Goal: Task Accomplishment & Management: Manage account settings

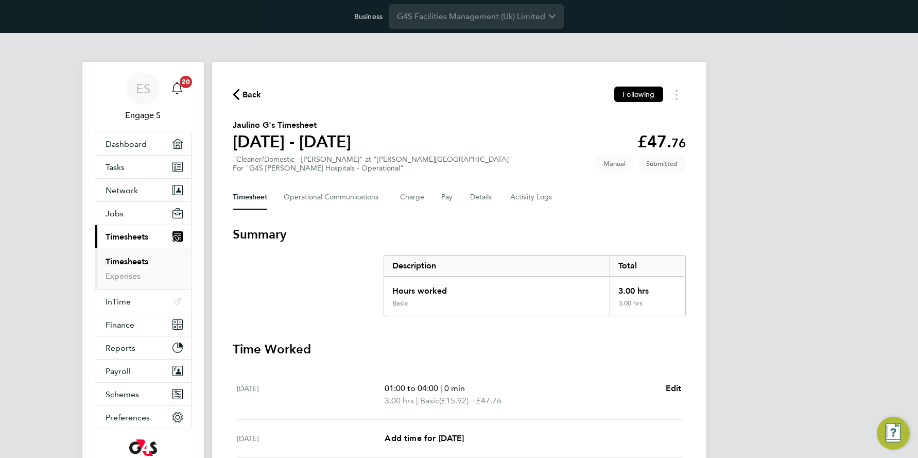
click at [143, 257] on link "Timesheets" at bounding box center [127, 261] width 43 height 10
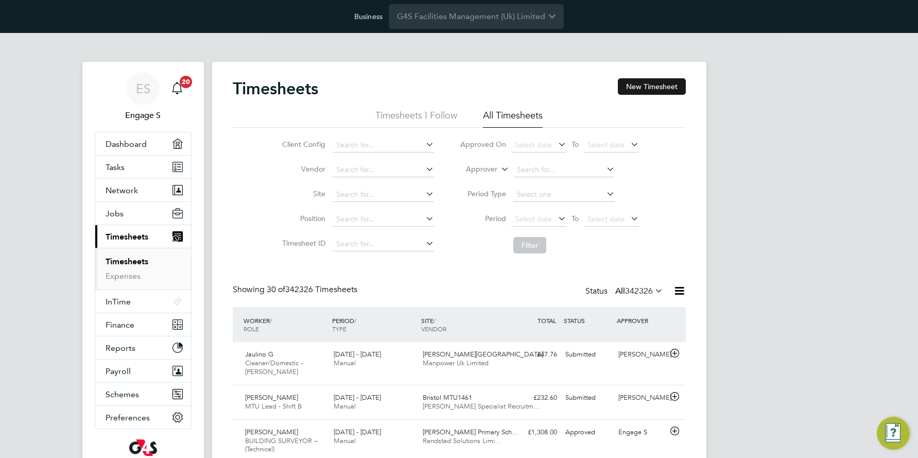
click at [651, 89] on button "New Timesheet" at bounding box center [652, 86] width 68 height 16
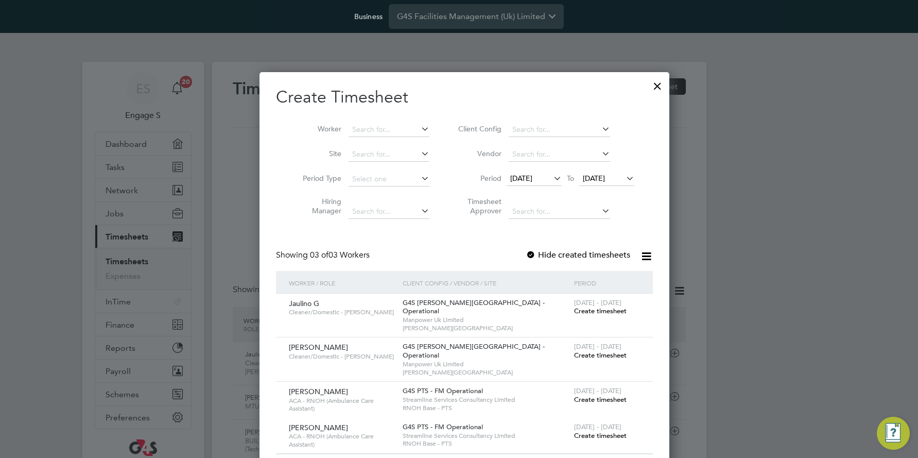
click at [594, 309] on span "Create timesheet" at bounding box center [600, 310] width 53 height 9
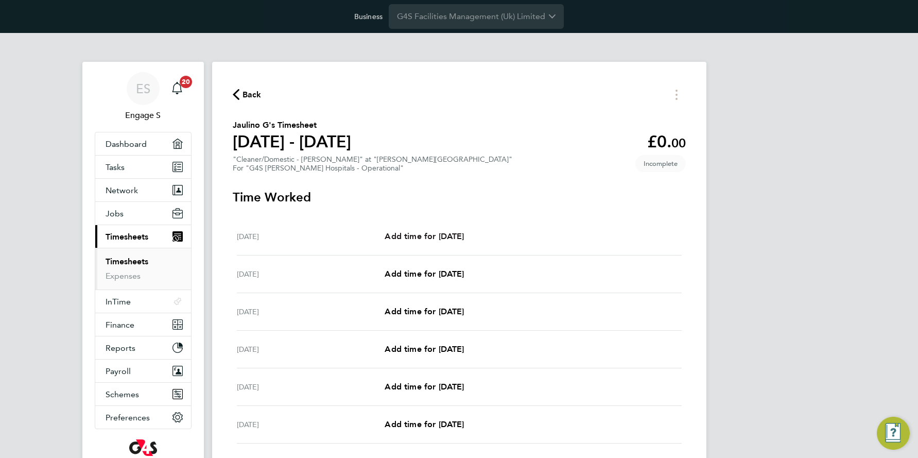
click at [454, 235] on span "Add time for Mon 01 Sep" at bounding box center [424, 236] width 79 height 10
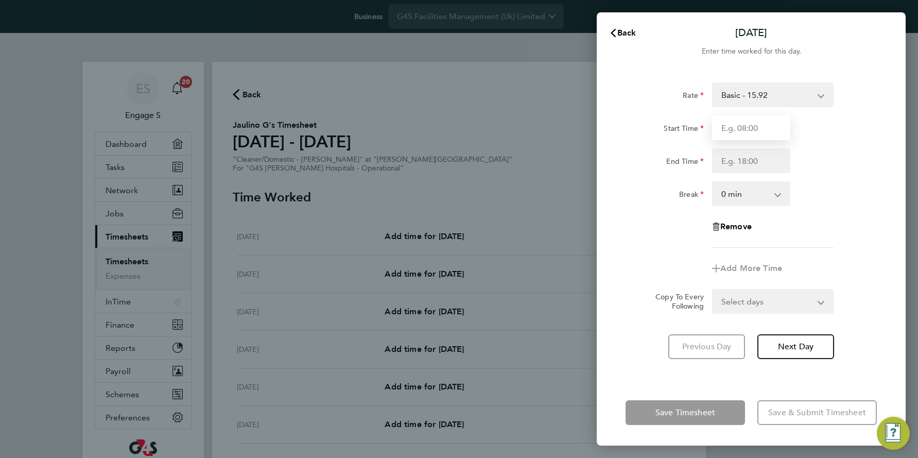
click at [754, 129] on input "Start Time" at bounding box center [751, 127] width 78 height 25
type input "02:00"
click at [741, 165] on input "End Time" at bounding box center [751, 160] width 78 height 25
type input "07:00"
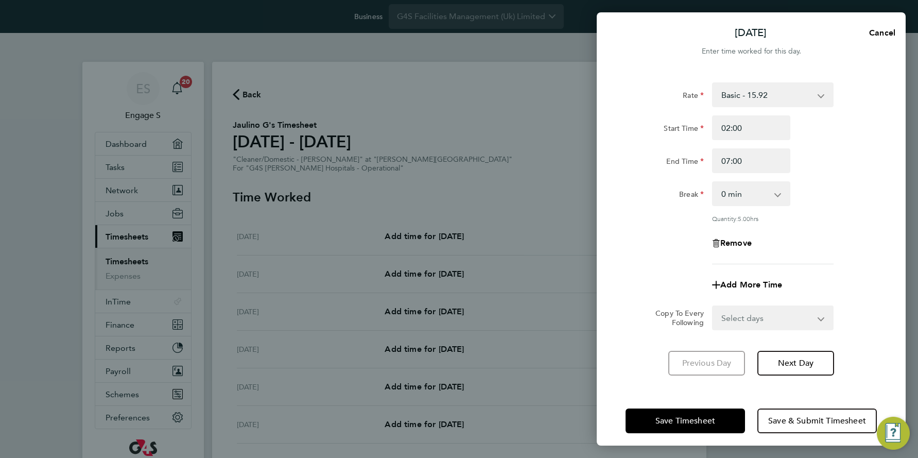
click at [662, 287] on form "Rate Basic - 15.92 Night Rate (8pm- 6 am) - 22.43 Saturday Rate - 22.43 Sunday …" at bounding box center [751, 206] width 251 height 248
click at [798, 418] on span "Save & Submit Timesheet" at bounding box center [817, 421] width 98 height 10
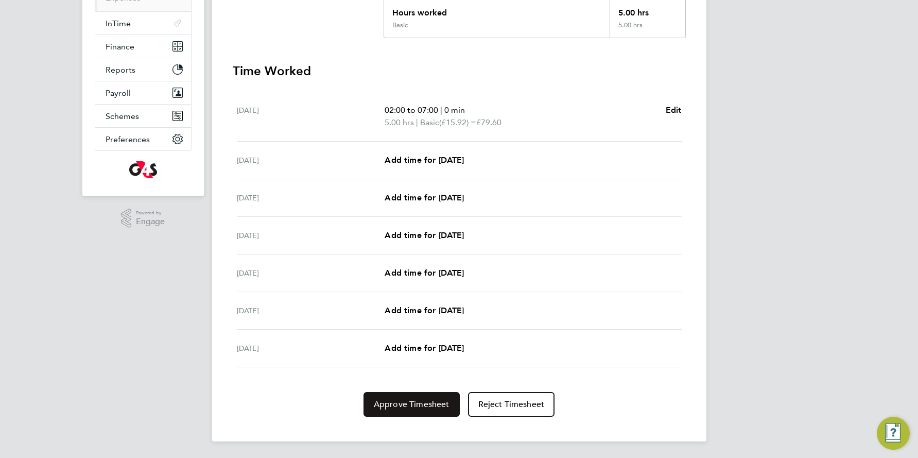
click at [426, 400] on span "Approve Timesheet" at bounding box center [412, 404] width 76 height 10
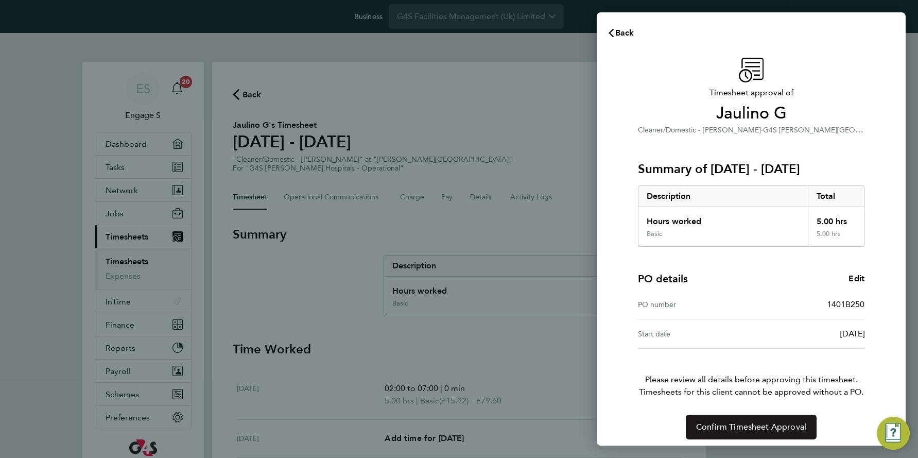
click at [756, 424] on span "Confirm Timesheet Approval" at bounding box center [751, 427] width 110 height 10
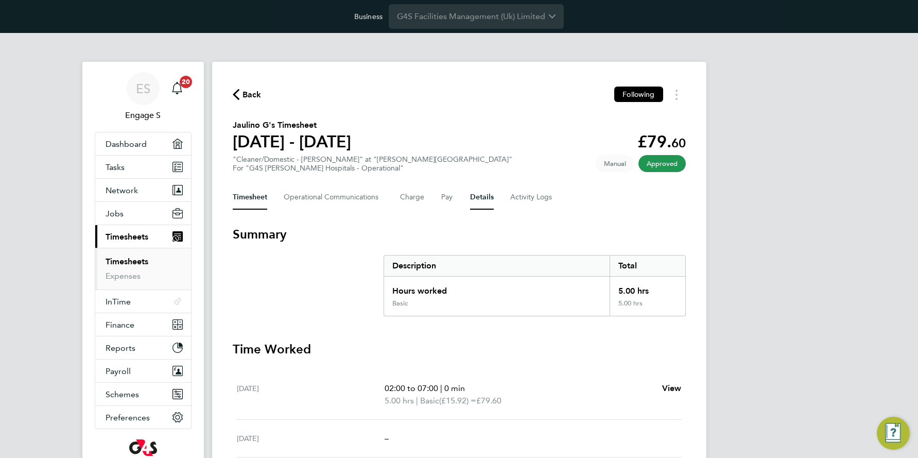
click at [479, 196] on button "Details" at bounding box center [482, 197] width 24 height 25
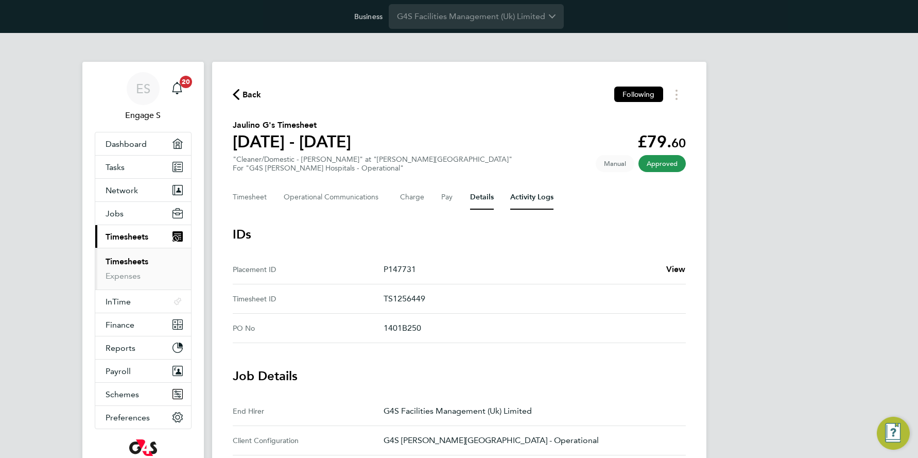
click at [525, 196] on Logs-tab "Activity Logs" at bounding box center [531, 197] width 43 height 25
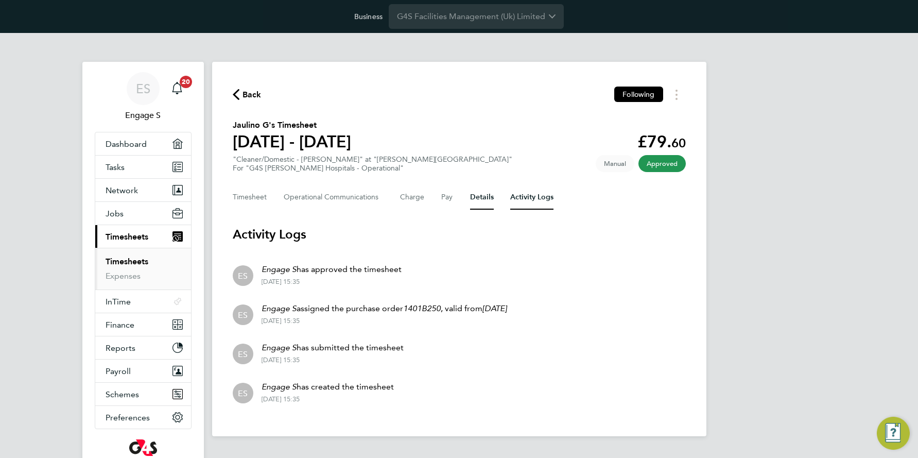
click at [474, 194] on button "Details" at bounding box center [482, 197] width 24 height 25
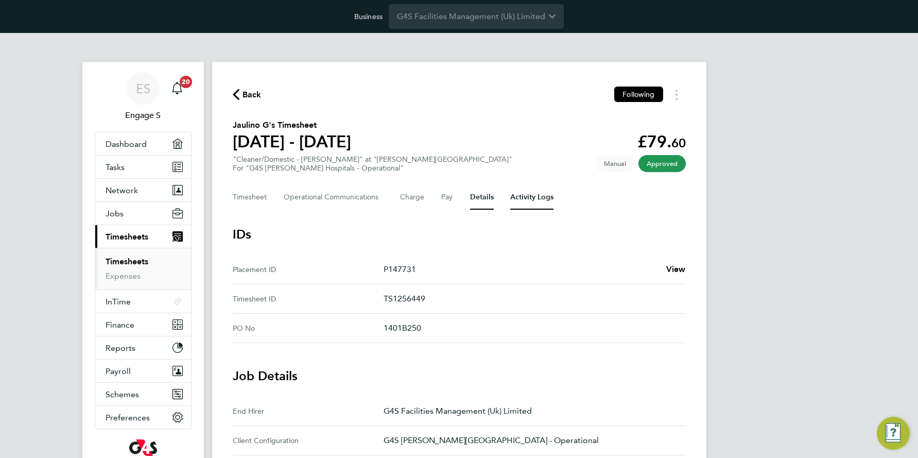
click at [527, 197] on Logs-tab "Activity Logs" at bounding box center [531, 197] width 43 height 25
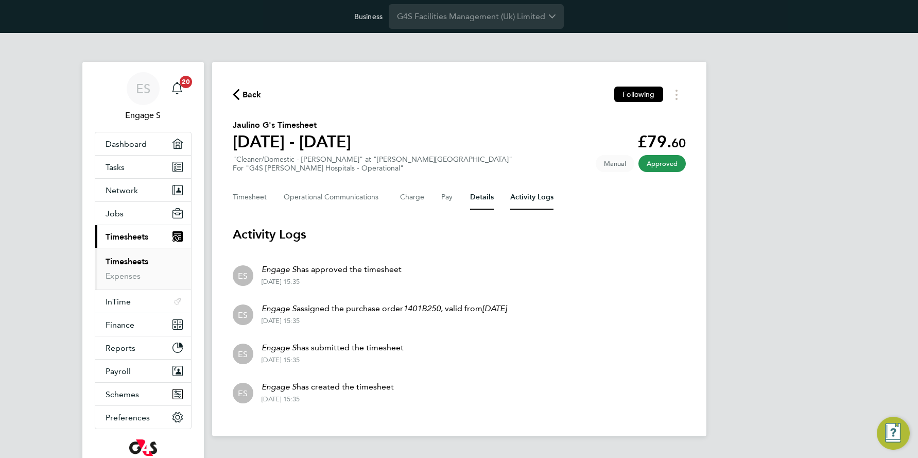
click at [474, 195] on button "Details" at bounding box center [482, 197] width 24 height 25
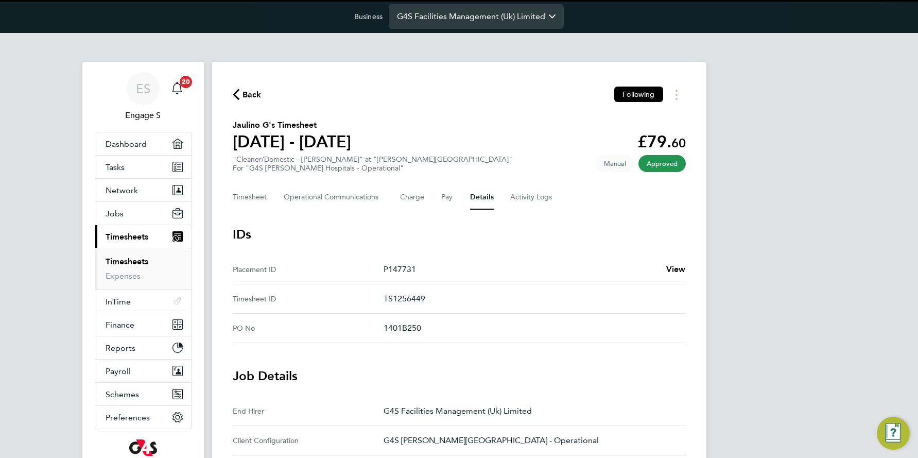
click at [460, 14] on input "G4S Facilities Management (Uk) Limited" at bounding box center [476, 16] width 175 height 24
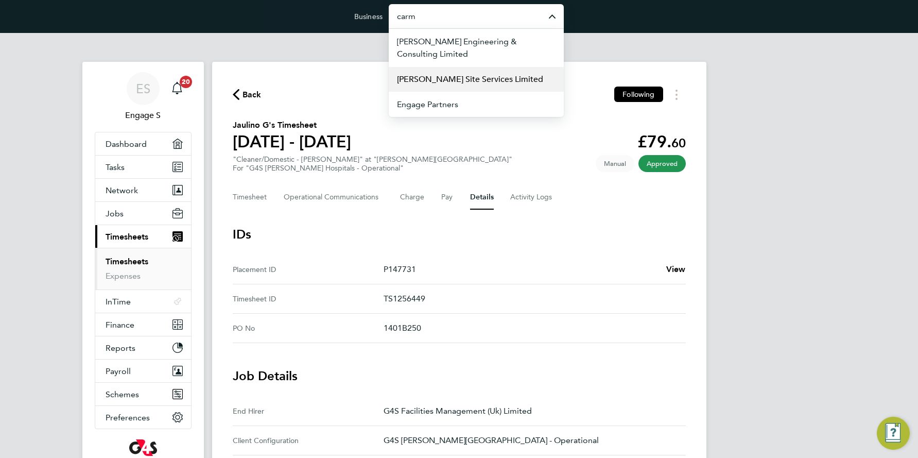
click at [460, 77] on span "Carmichael Site Services Limited" at bounding box center [470, 79] width 146 height 12
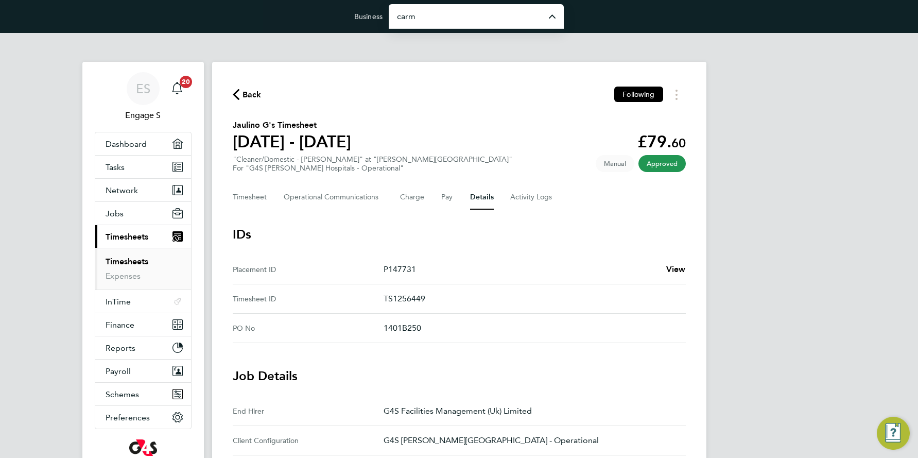
type input "Carmichael Site Services Limited"
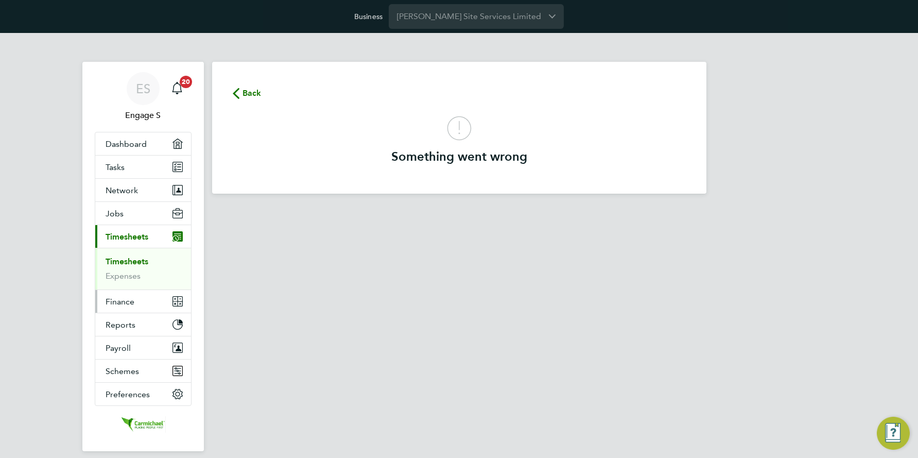
click at [129, 299] on span "Finance" at bounding box center [120, 302] width 29 height 10
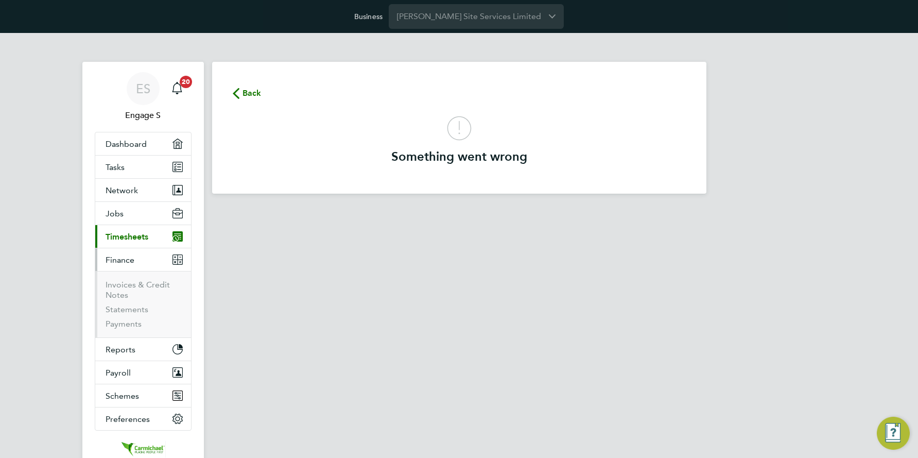
click at [128, 237] on span "Timesheets" at bounding box center [127, 237] width 43 height 10
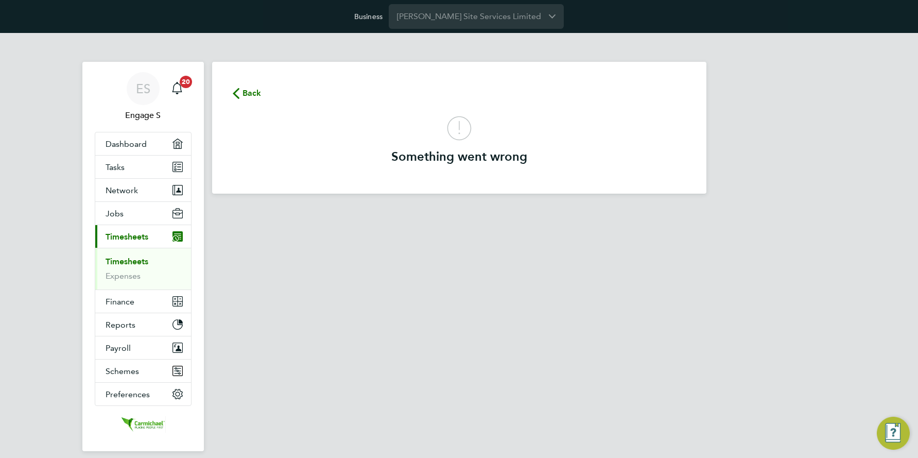
click at [130, 261] on link "Timesheets" at bounding box center [127, 261] width 43 height 10
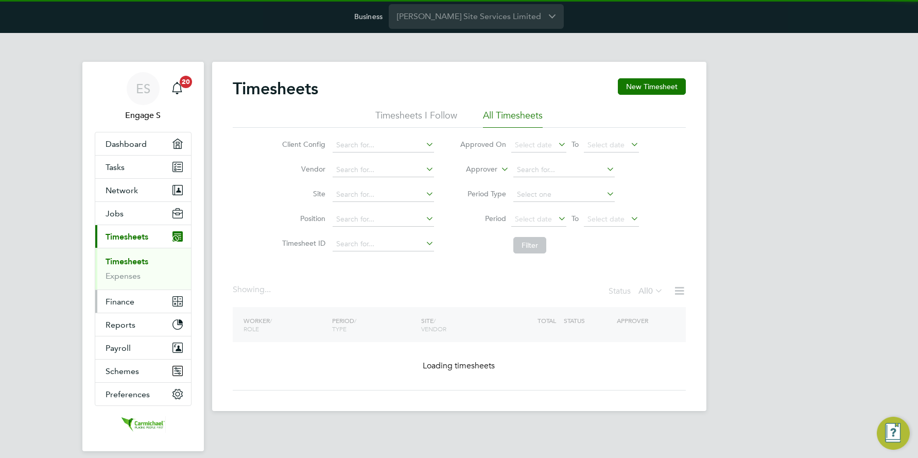
click at [131, 301] on span "Finance" at bounding box center [120, 302] width 29 height 10
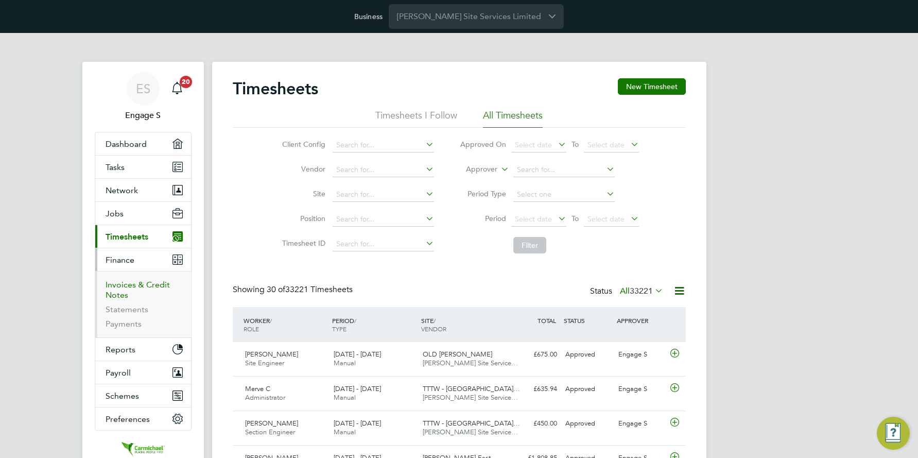
click at [137, 282] on link "Invoices & Credit Notes" at bounding box center [138, 290] width 64 height 20
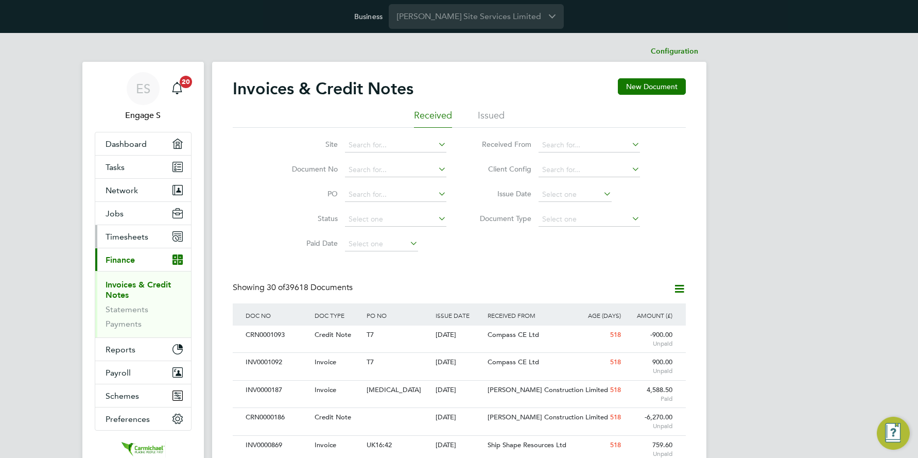
click at [126, 236] on span "Timesheets" at bounding box center [127, 237] width 43 height 10
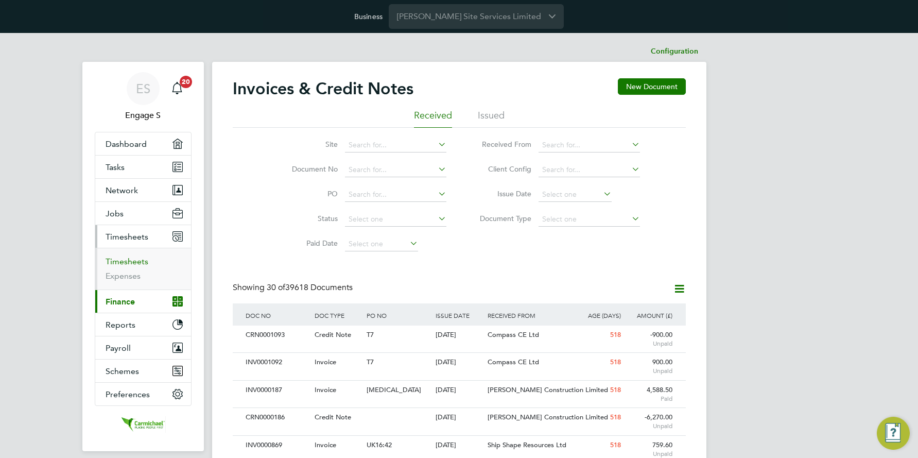
click at [134, 258] on link "Timesheets" at bounding box center [127, 261] width 43 height 10
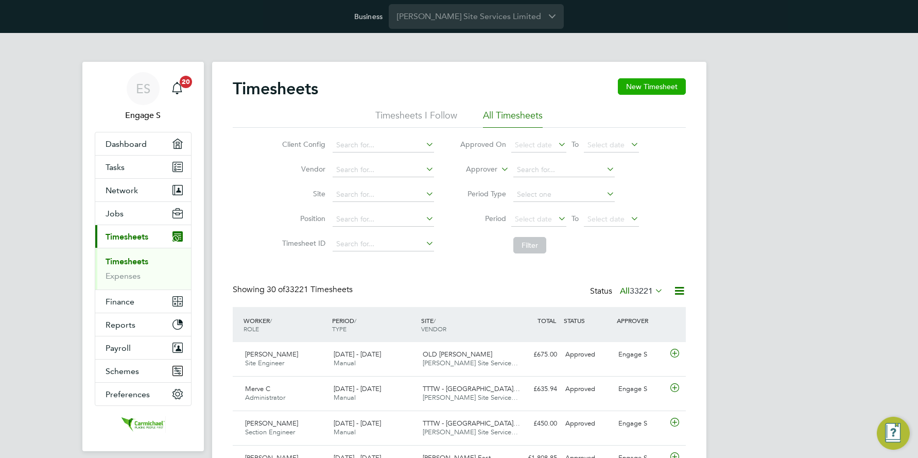
click at [673, 87] on button "New Timesheet" at bounding box center [652, 86] width 68 height 16
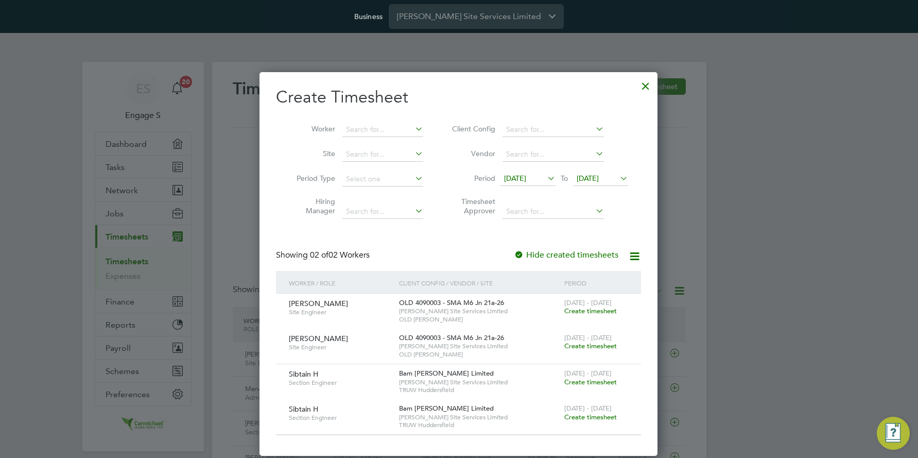
click at [582, 309] on span "Create timesheet" at bounding box center [590, 310] width 53 height 9
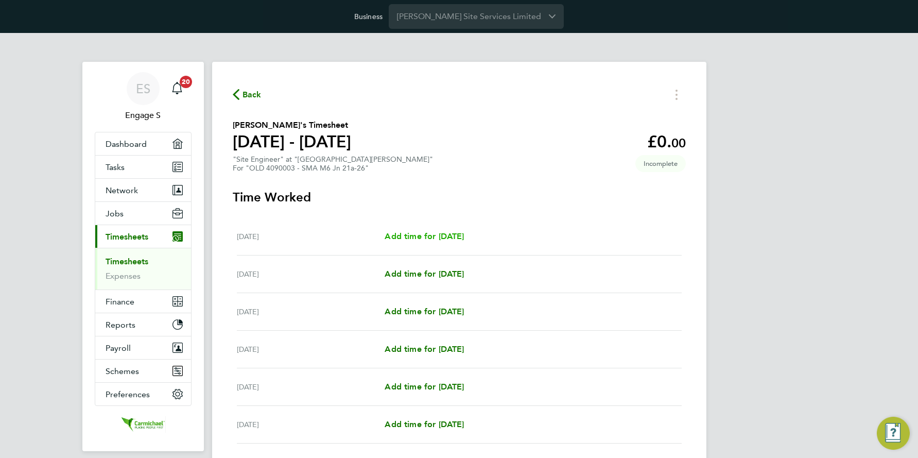
click at [452, 235] on span "Add time for Mon 25 Aug" at bounding box center [424, 236] width 79 height 10
select select "60"
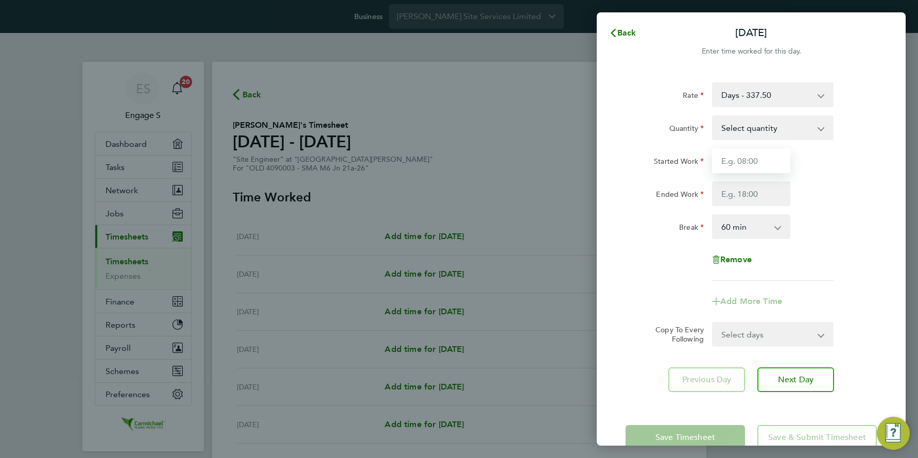
click at [742, 155] on input "Started Work" at bounding box center [751, 160] width 78 height 25
type input "03:00"
click at [744, 186] on input "Ended Work" at bounding box center [751, 193] width 78 height 25
type input "06:00"
click at [831, 199] on div "Ended Work 06:00" at bounding box center [751, 193] width 260 height 25
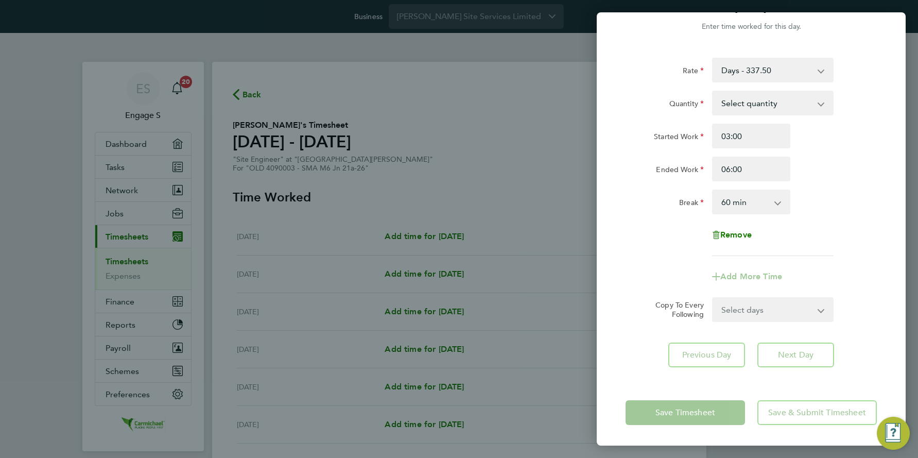
click at [765, 100] on select "Select quantity 0.5 1" at bounding box center [766, 103] width 107 height 23
select select "0.5"
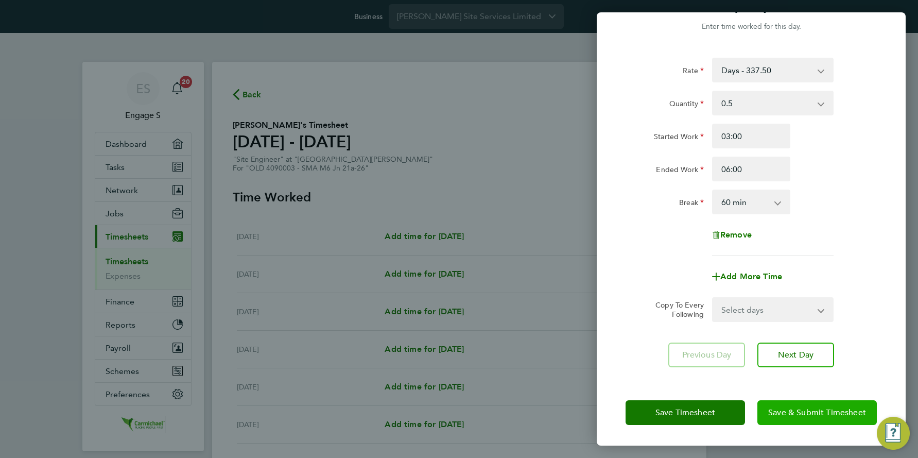
click at [795, 412] on span "Save & Submit Timesheet" at bounding box center [817, 412] width 98 height 10
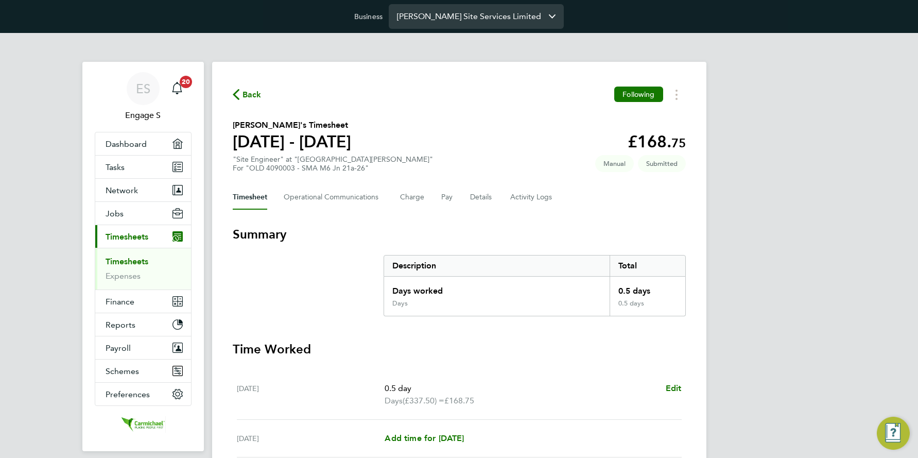
click at [454, 19] on input "Carmichael Site Services Limited" at bounding box center [476, 16] width 175 height 24
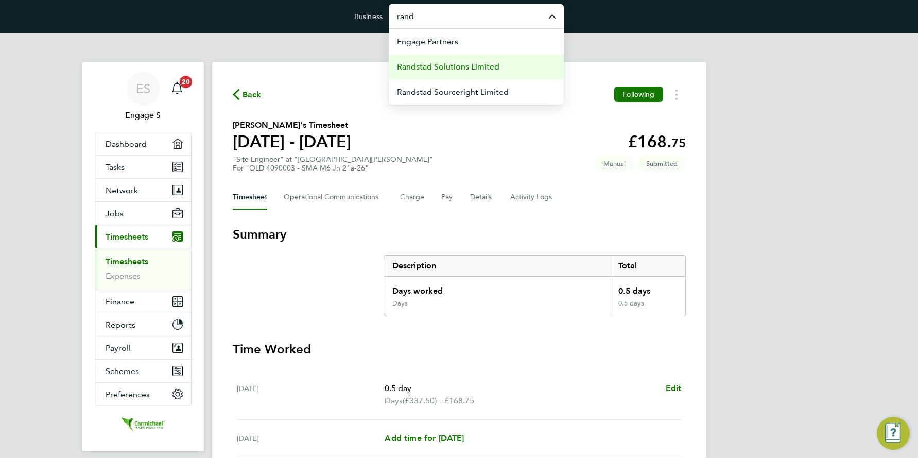
click at [458, 64] on span "Randstad Solutions Limited" at bounding box center [448, 67] width 102 height 12
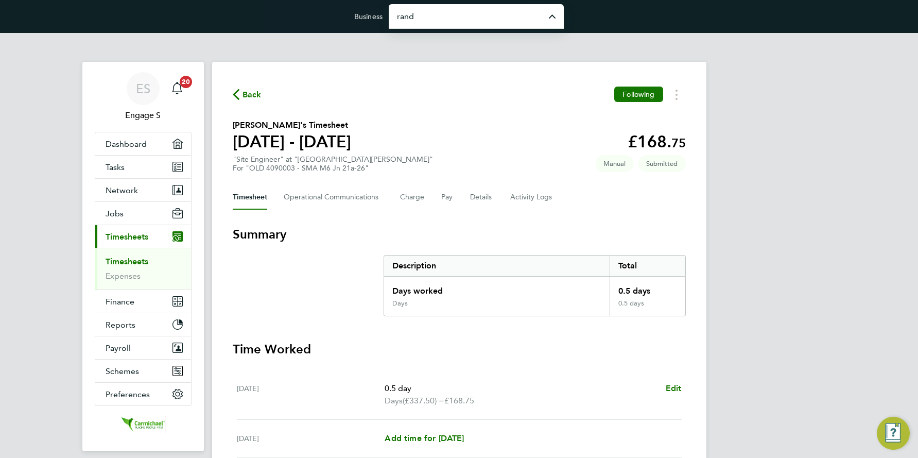
type input "Randstad Solutions Limited"
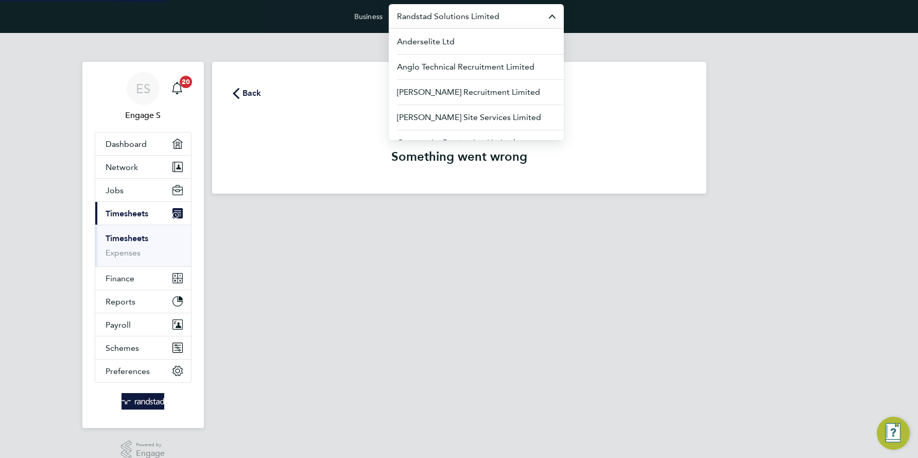
click at [466, 19] on input "Randstad Solutions Limited" at bounding box center [476, 16] width 175 height 24
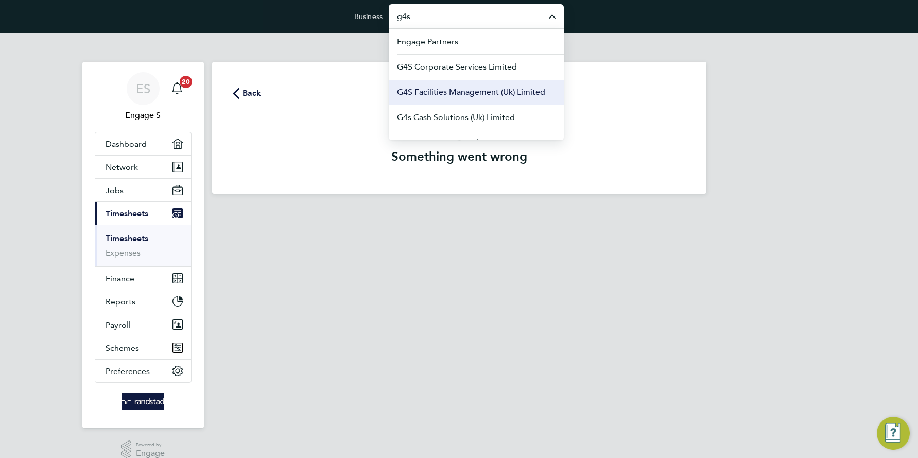
click at [456, 85] on li "G4S Facilities Management (Uk) Limited" at bounding box center [476, 91] width 175 height 25
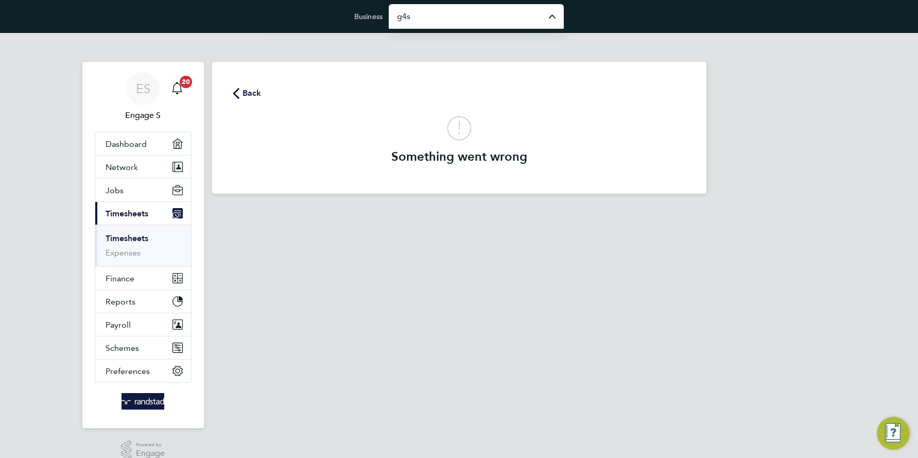
type input "G4S Facilities Management (Uk) Limited"
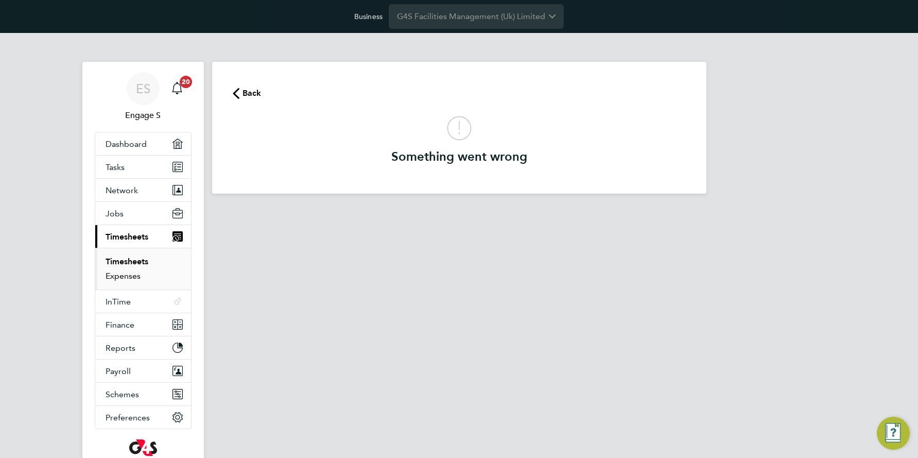
click at [136, 277] on link "Expenses" at bounding box center [123, 276] width 35 height 10
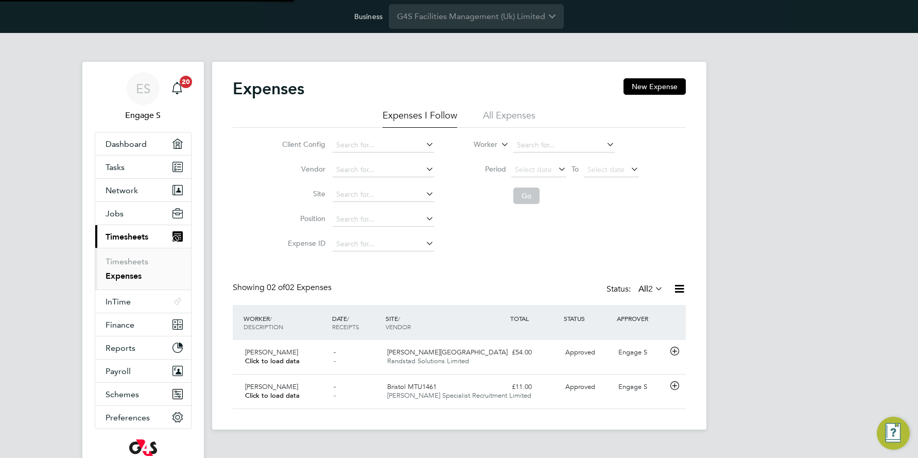
scroll to position [26, 125]
click at [139, 325] on button "Finance" at bounding box center [143, 324] width 96 height 23
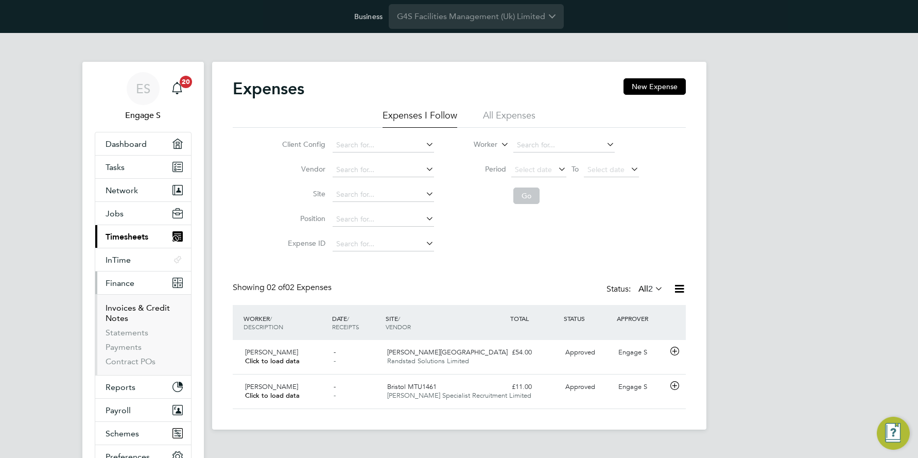
click at [138, 306] on link "Invoices & Credit Notes" at bounding box center [138, 313] width 64 height 20
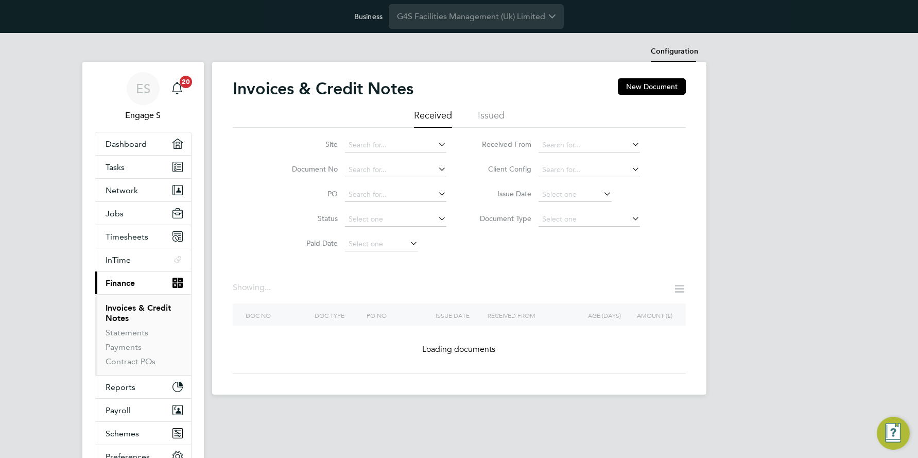
click at [680, 50] on li "Configuration" at bounding box center [674, 51] width 47 height 21
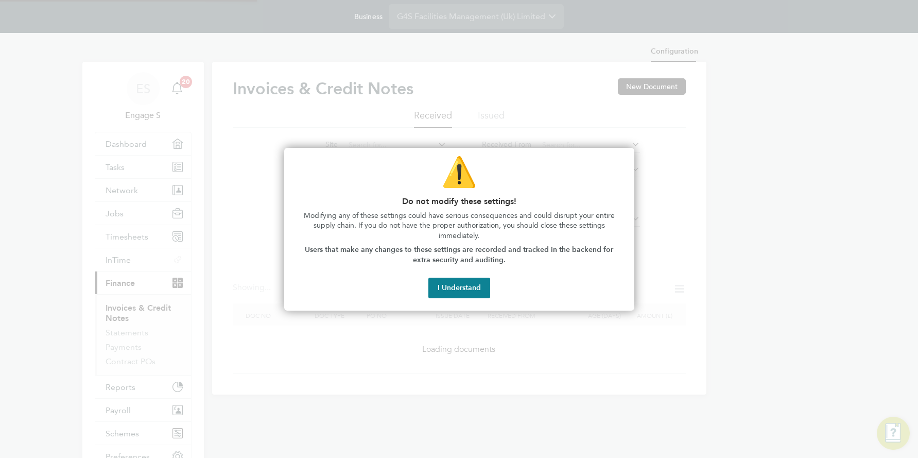
type input "INV[number:7]"
type input "CRN[number:7]"
type input "Weekly"
type input "17:05"
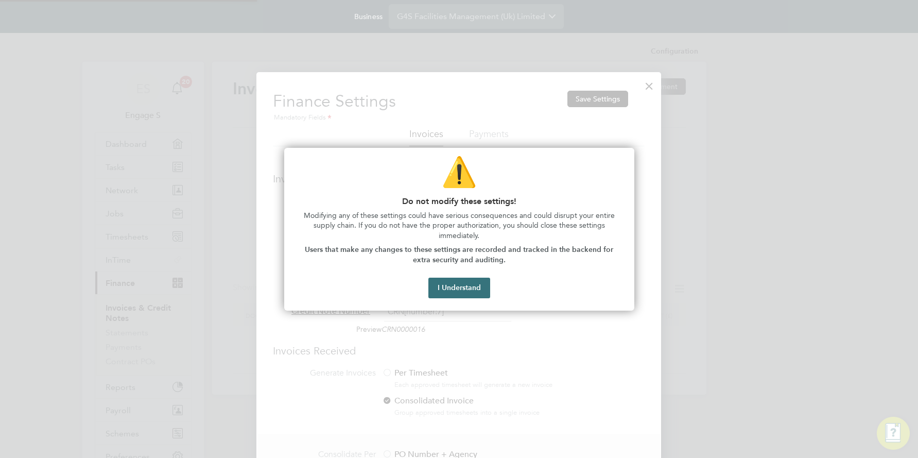
scroll to position [624, 405]
click at [460, 283] on button "I Understand" at bounding box center [459, 288] width 62 height 21
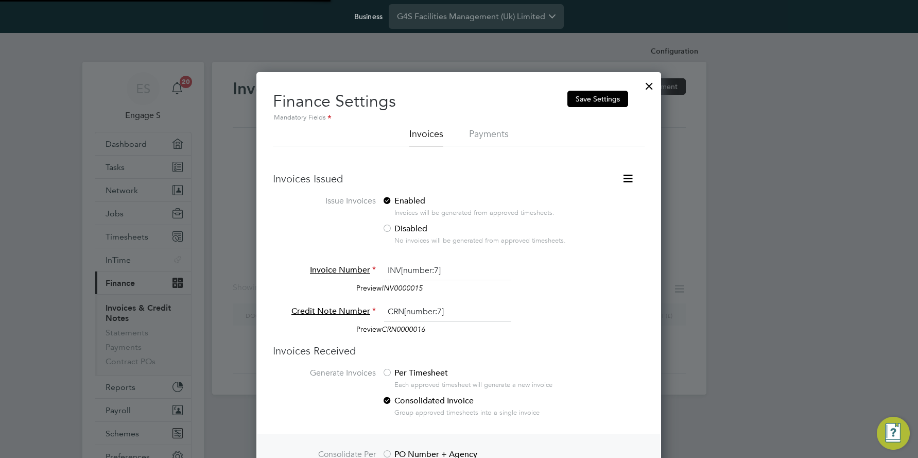
click at [624, 176] on icon at bounding box center [627, 178] width 13 height 13
click at [590, 198] on li "Consolidate Invoices Manually" at bounding box center [576, 203] width 111 height 14
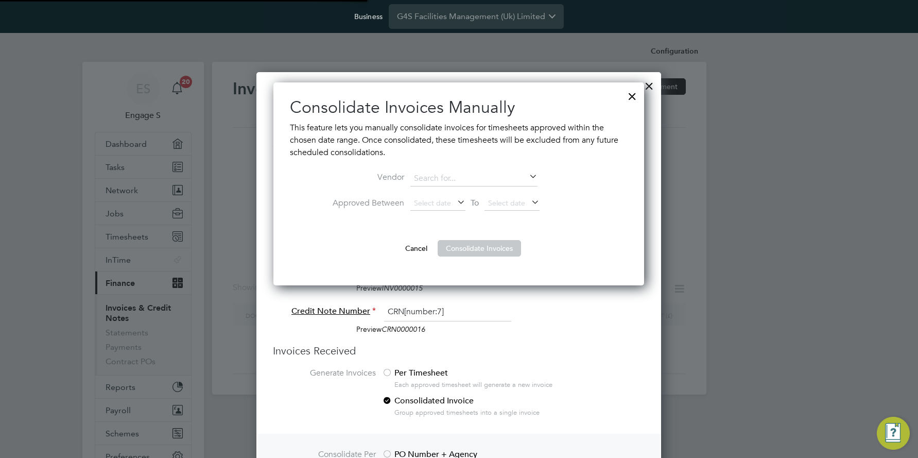
scroll to position [203, 371]
click at [443, 199] on span "Select date" at bounding box center [432, 202] width 37 height 9
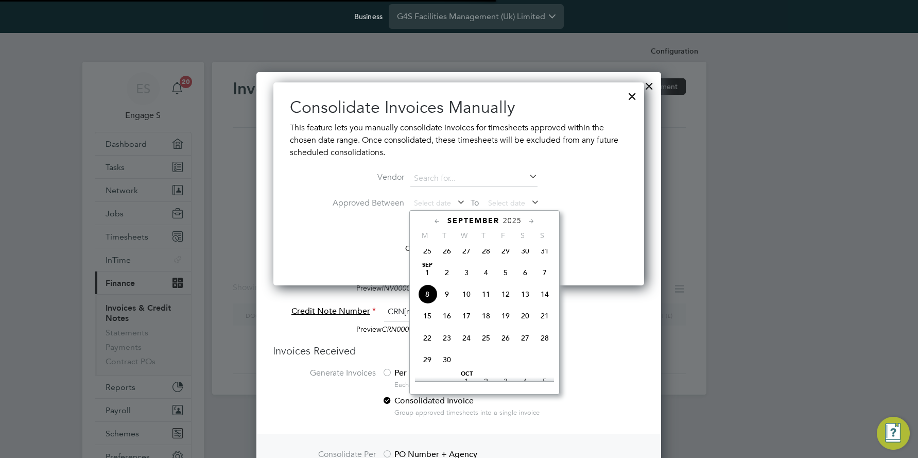
click at [429, 281] on span "Sep 1" at bounding box center [428, 273] width 20 height 20
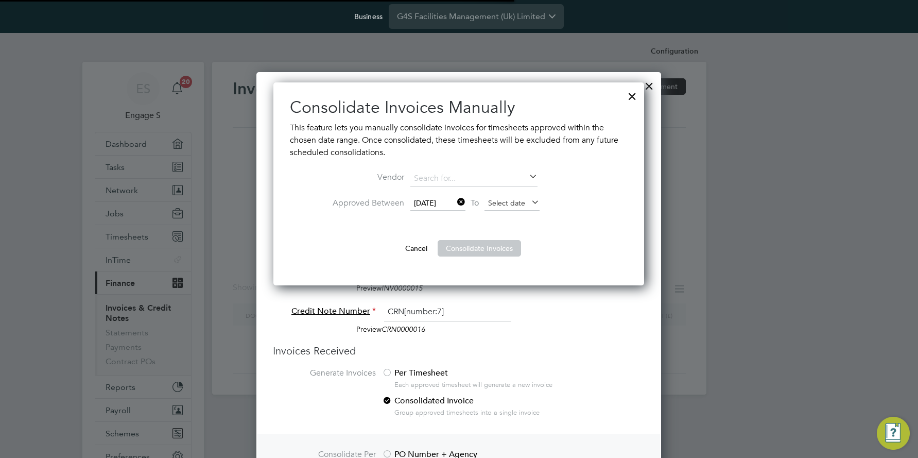
click at [506, 204] on span "Select date" at bounding box center [506, 202] width 37 height 9
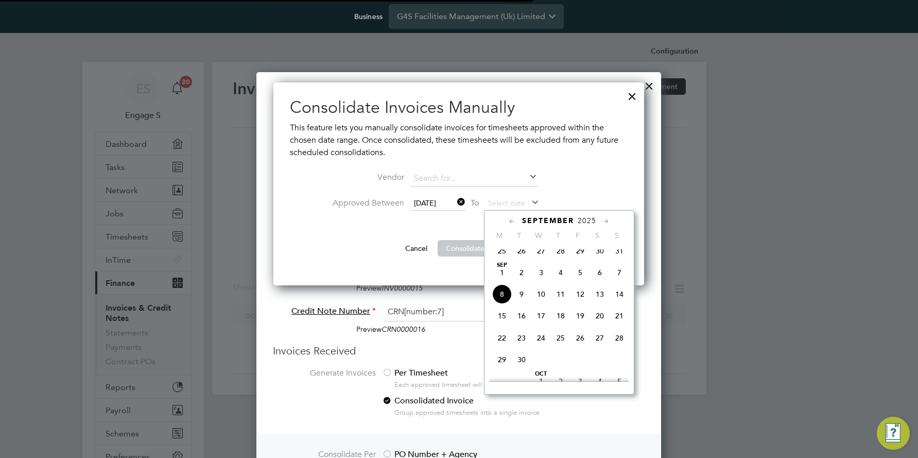
click at [520, 302] on span "9" at bounding box center [522, 294] width 20 height 20
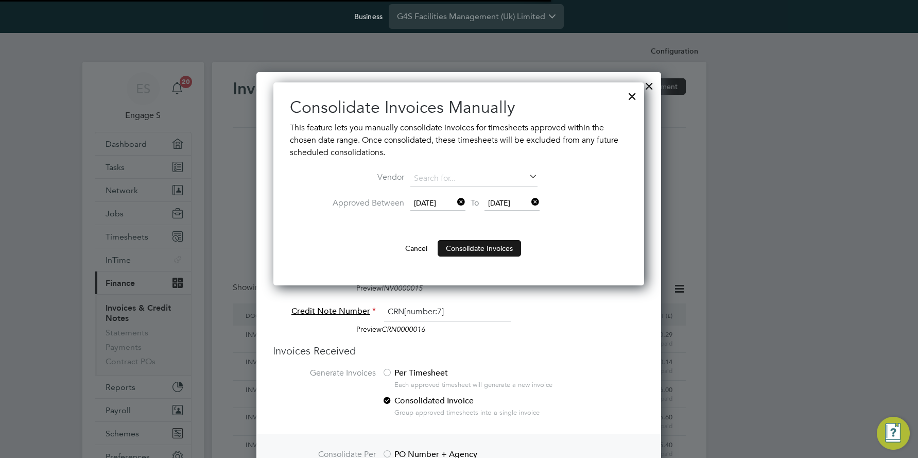
scroll to position [0, 0]
click at [469, 249] on button "Consolidate Invoices" at bounding box center [479, 248] width 83 height 16
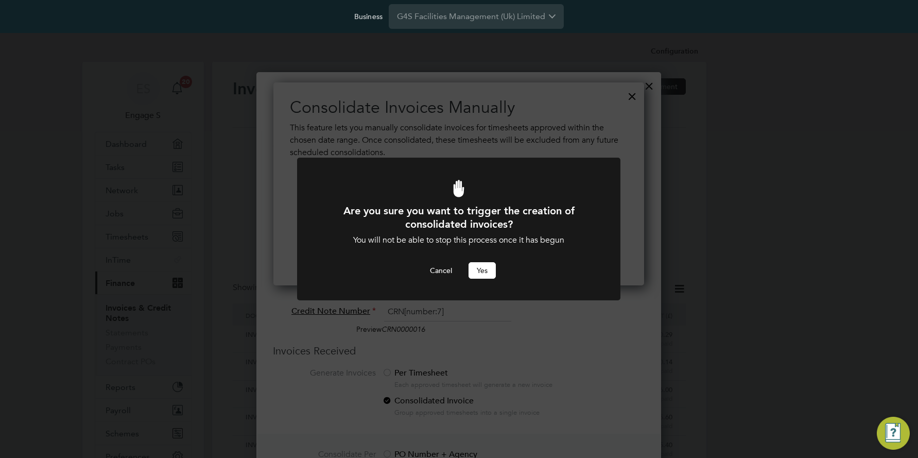
click at [478, 271] on button "Yes" at bounding box center [482, 270] width 27 height 16
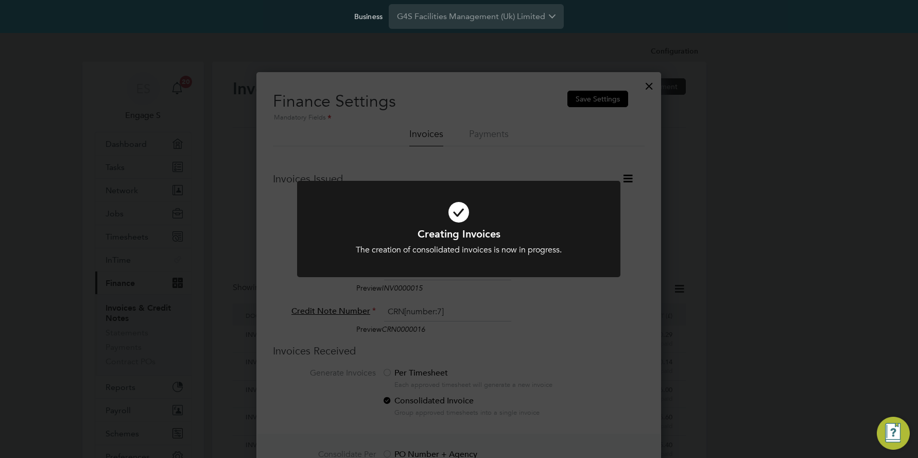
click at [466, 212] on icon at bounding box center [459, 212] width 268 height 40
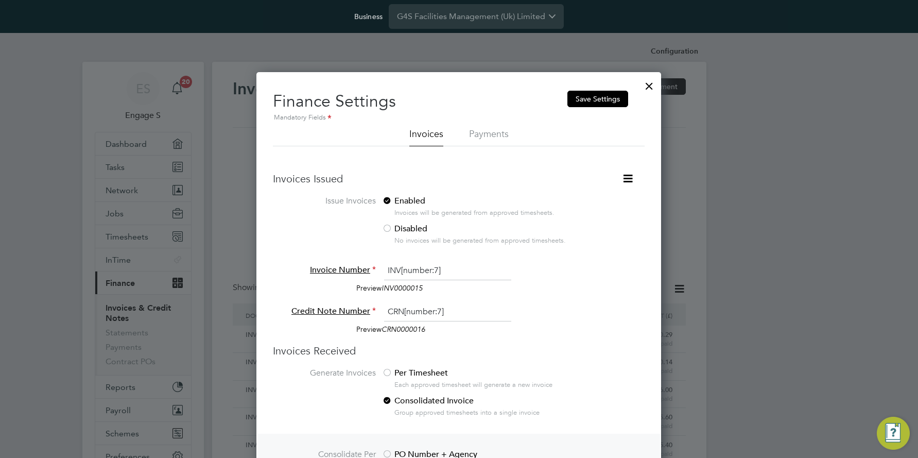
click at [649, 82] on div at bounding box center [649, 83] width 19 height 19
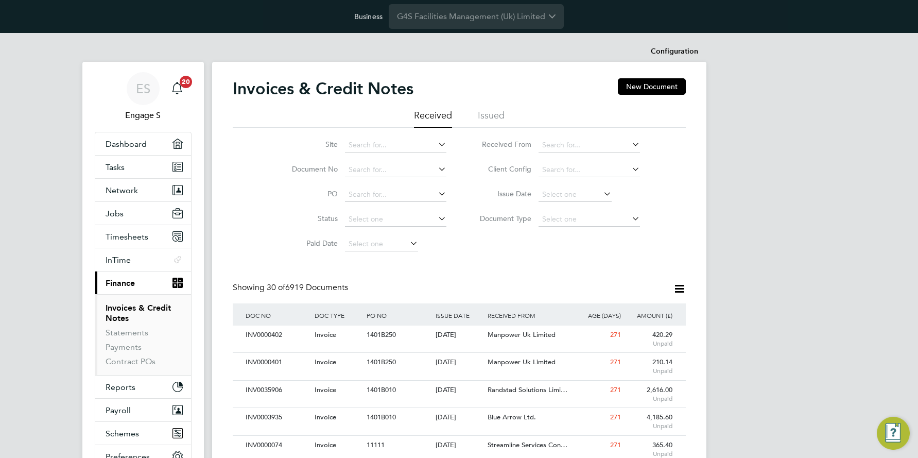
click at [601, 192] on icon at bounding box center [601, 193] width 0 height 14
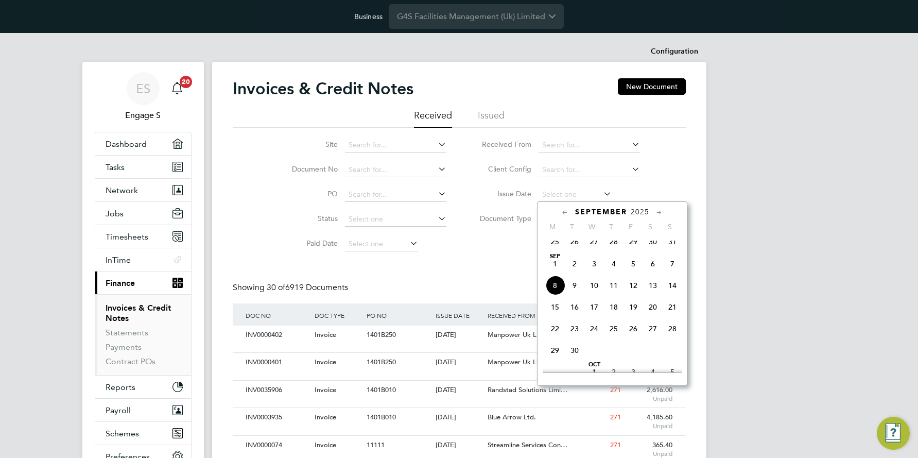
click at [556, 289] on span "8" at bounding box center [555, 285] width 20 height 20
type input "08 Sep 2025"
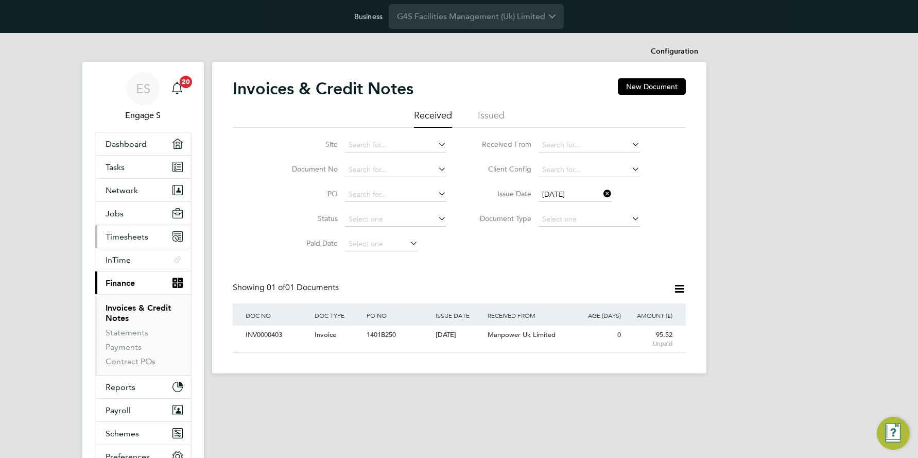
click at [131, 233] on span "Timesheets" at bounding box center [127, 237] width 43 height 10
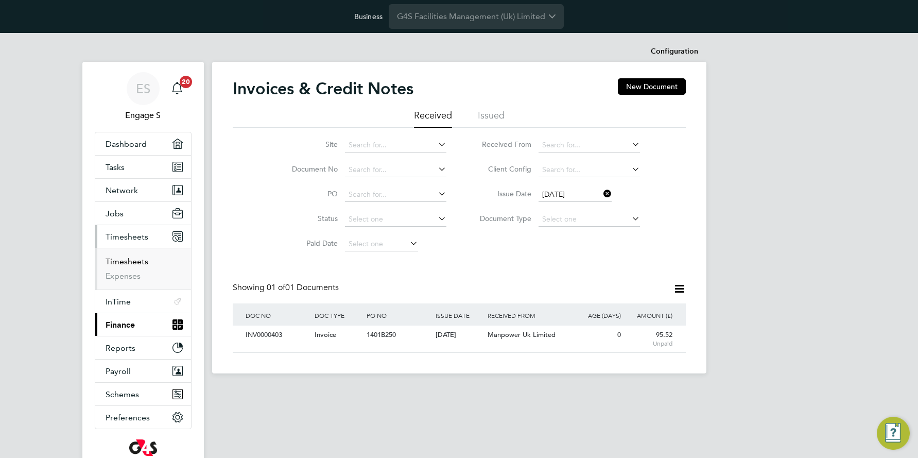
click at [132, 256] on link "Timesheets" at bounding box center [127, 261] width 43 height 10
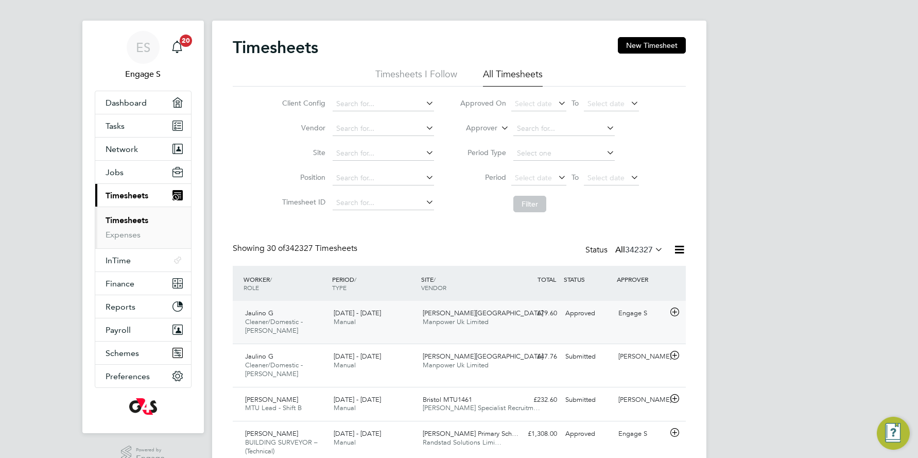
click at [254, 311] on span "Jaulino G" at bounding box center [259, 312] width 28 height 9
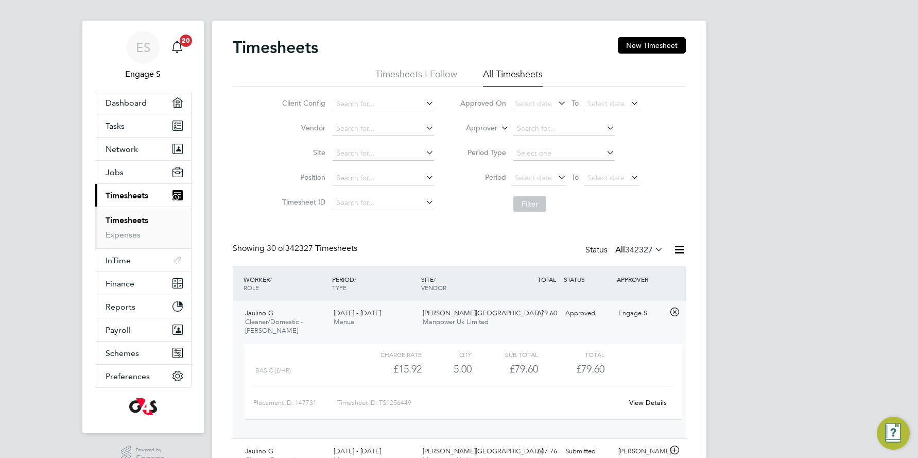
click at [646, 401] on link "View Details" at bounding box center [648, 402] width 38 height 9
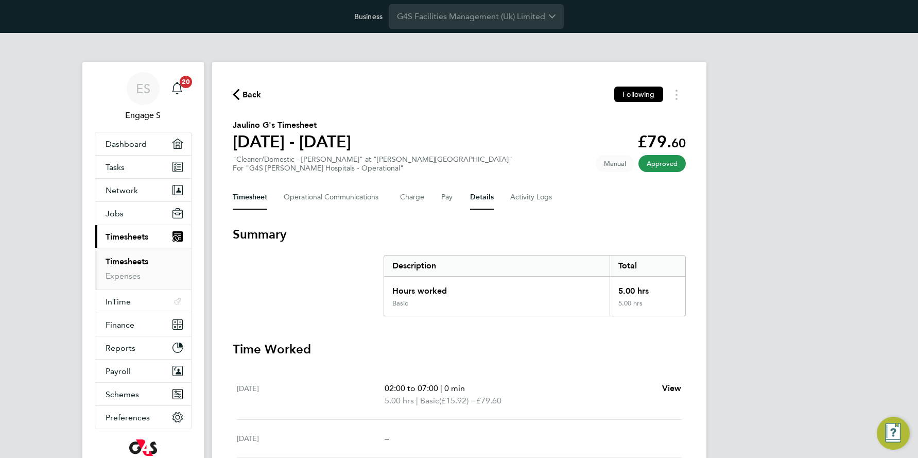
click at [477, 198] on button "Details" at bounding box center [482, 197] width 24 height 25
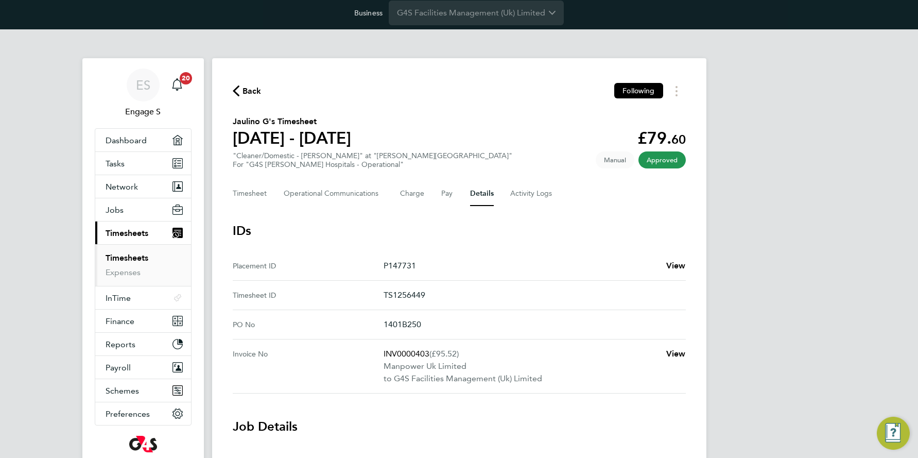
scroll to position [6, 0]
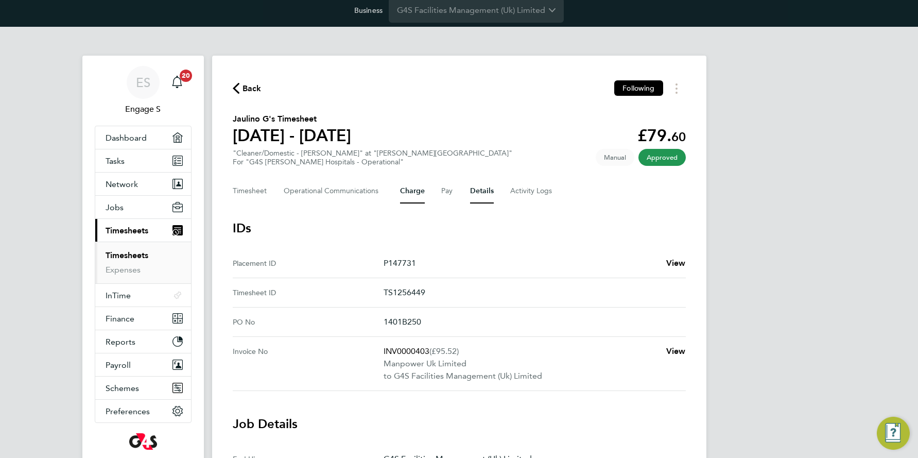
click at [406, 193] on button "Charge" at bounding box center [412, 191] width 25 height 25
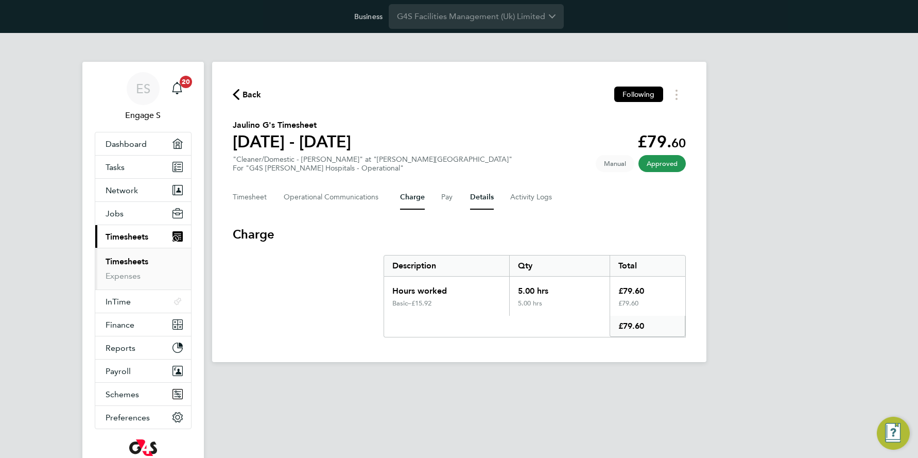
click at [477, 196] on button "Details" at bounding box center [482, 197] width 24 height 25
